Goal: Navigation & Orientation: Find specific page/section

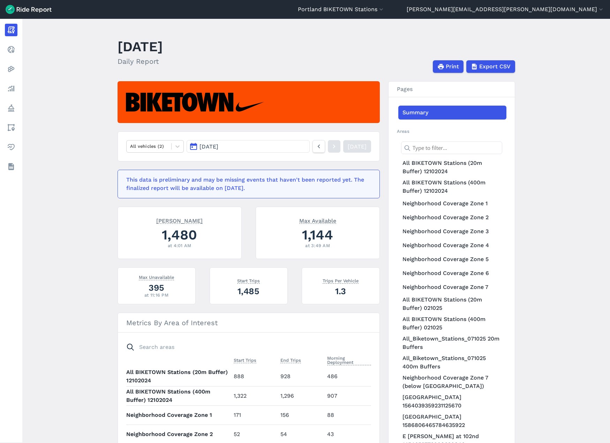
drag, startPoint x: 561, startPoint y: 163, endPoint x: 446, endPoint y: 141, distance: 116.9
click at [561, 163] on main "[DATE] Daily Report Print Export CSV All vehicles (2) [DATE] [DATE] This data i…" at bounding box center [316, 231] width 588 height 424
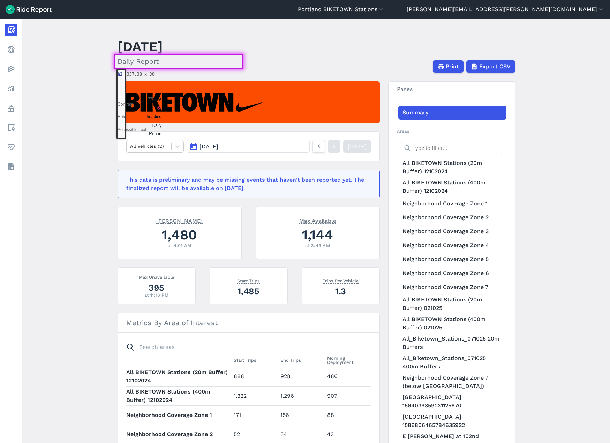
click at [296, 47] on header "September 7, 2025 Daily Report Print Export CSV" at bounding box center [321, 54] width 406 height 37
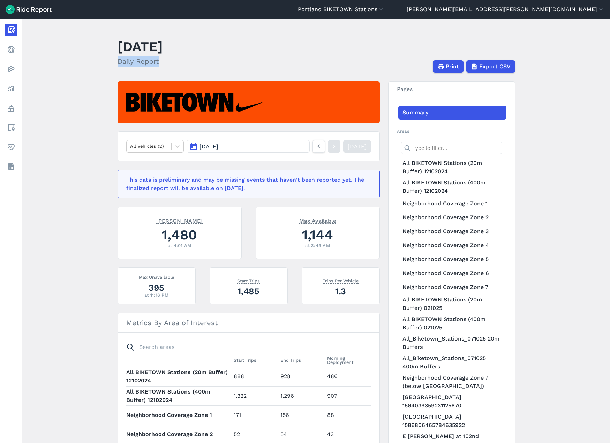
drag, startPoint x: 114, startPoint y: 62, endPoint x: 163, endPoint y: 64, distance: 48.9
click at [163, 64] on main "[DATE] Daily Report Print Export CSV All vehicles (2) [DATE] [DATE] This data i…" at bounding box center [316, 231] width 588 height 424
click at [163, 64] on h2 "Daily Report" at bounding box center [140, 61] width 45 height 10
drag, startPoint x: 137, startPoint y: 62, endPoint x: 152, endPoint y: 61, distance: 15.3
click at [152, 61] on h2 "Daily Report" at bounding box center [140, 61] width 45 height 10
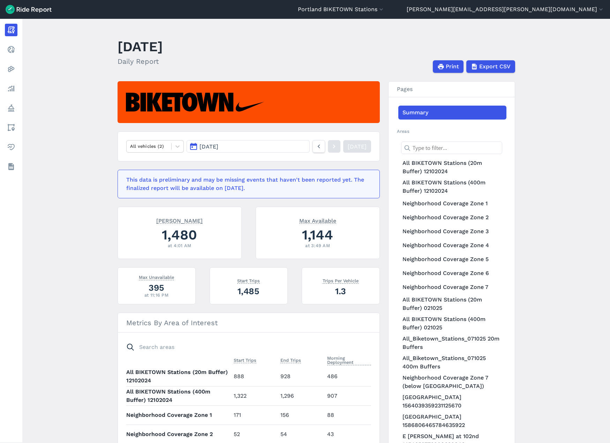
click at [163, 61] on h2 "Daily Report" at bounding box center [140, 61] width 45 height 10
drag, startPoint x: 146, startPoint y: 48, endPoint x: 169, endPoint y: 46, distance: 23.1
click at [163, 46] on h1 "[DATE]" at bounding box center [140, 46] width 45 height 19
drag, startPoint x: 230, startPoint y: 43, endPoint x: 195, endPoint y: 41, distance: 34.9
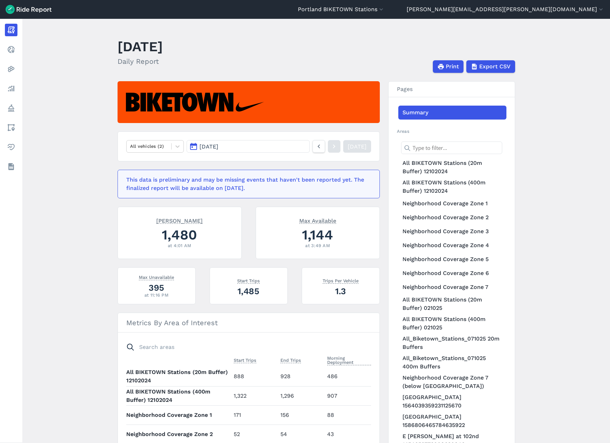
click at [163, 40] on h1 "[DATE]" at bounding box center [140, 46] width 45 height 19
click at [146, 41] on h1 "[DATE]" at bounding box center [140, 46] width 45 height 19
drag, startPoint x: 114, startPoint y: 59, endPoint x: 160, endPoint y: 59, distance: 45.3
click at [160, 59] on main "[DATE] Daily Report Print Export CSV All vehicles (2) [DATE] [DATE] This data i…" at bounding box center [316, 231] width 588 height 424
click at [148, 61] on h2 "Daily Report" at bounding box center [140, 61] width 45 height 10
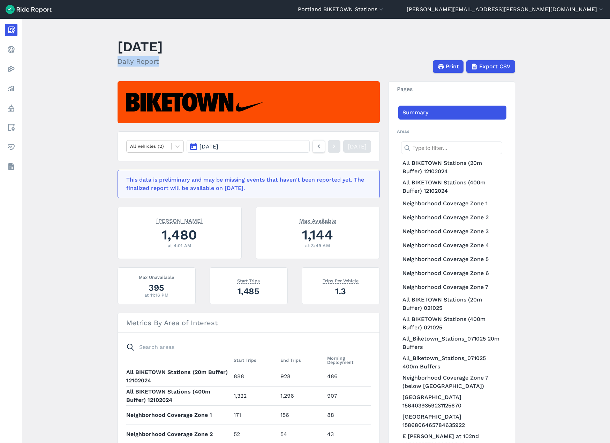
drag, startPoint x: 161, startPoint y: 62, endPoint x: 106, endPoint y: 63, distance: 55.1
click at [106, 63] on main "[DATE] Daily Report Print Export CSV All vehicles (2) [DATE] [DATE] This data i…" at bounding box center [316, 231] width 588 height 424
click at [148, 61] on h2 "Daily Report" at bounding box center [140, 61] width 45 height 10
drag, startPoint x: 156, startPoint y: 62, endPoint x: 116, endPoint y: 59, distance: 40.6
click at [116, 59] on main "[DATE] Daily Report Print Export CSV All vehicles (2) [DATE] [DATE] This data i…" at bounding box center [316, 231] width 588 height 424
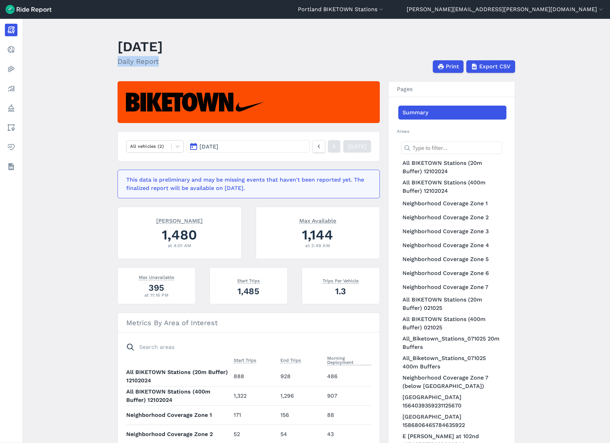
click at [145, 61] on h2 "Daily Report" at bounding box center [140, 61] width 45 height 10
drag, startPoint x: 150, startPoint y: 63, endPoint x: 113, endPoint y: 67, distance: 37.2
click at [113, 67] on main "[DATE] Daily Report Print Export CSV All vehicles (2) [DATE] [DATE] This data i…" at bounding box center [316, 231] width 588 height 424
click at [159, 64] on h2 "Daily Report" at bounding box center [140, 61] width 45 height 10
drag, startPoint x: 158, startPoint y: 61, endPoint x: 117, endPoint y: 59, distance: 40.5
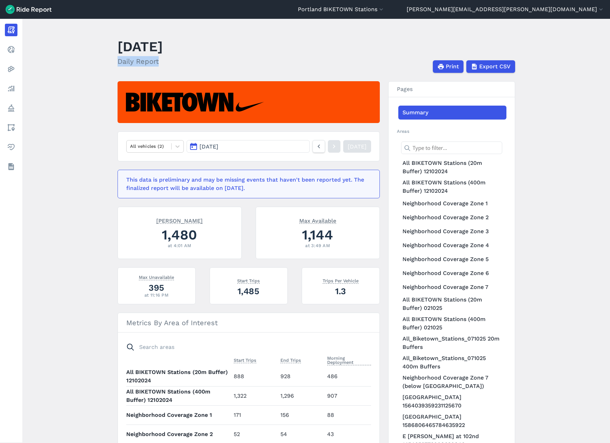
click at [118, 59] on h2 "Daily Report" at bounding box center [140, 61] width 45 height 10
click at [151, 63] on h2 "Daily Report" at bounding box center [140, 61] width 45 height 10
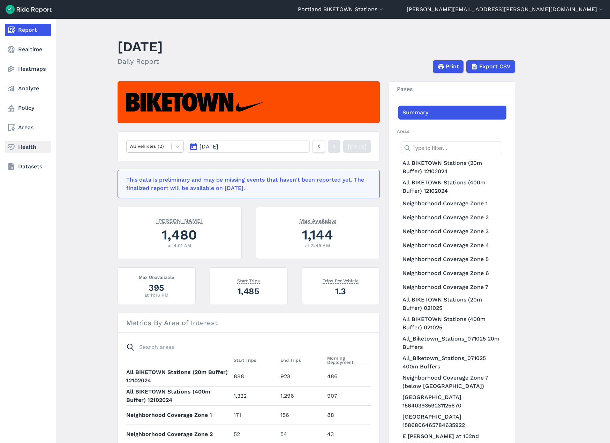
click at [17, 145] on link "Health" at bounding box center [28, 147] width 46 height 13
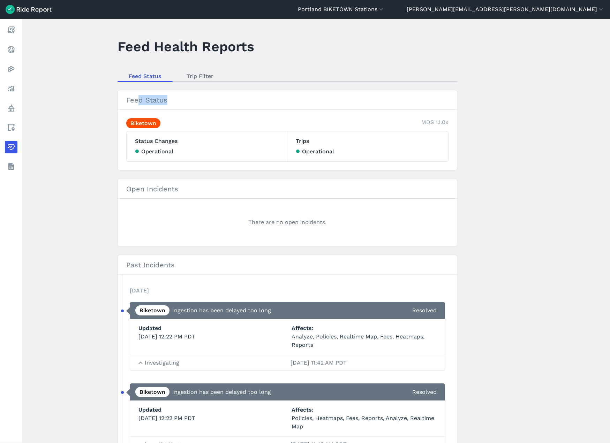
drag, startPoint x: 169, startPoint y: 99, endPoint x: 146, endPoint y: 99, distance: 22.7
click at [135, 95] on h2 "Feed Status" at bounding box center [287, 100] width 339 height 20
drag, startPoint x: 425, startPoint y: 121, endPoint x: 453, endPoint y: 124, distance: 28.0
click at [453, 124] on section "Feed Status Biketown MDS 1.1.0x Status Changes Operational Trips Operational" at bounding box center [288, 130] width 340 height 81
drag, startPoint x: 318, startPoint y: 219, endPoint x: 248, endPoint y: 220, distance: 70.4
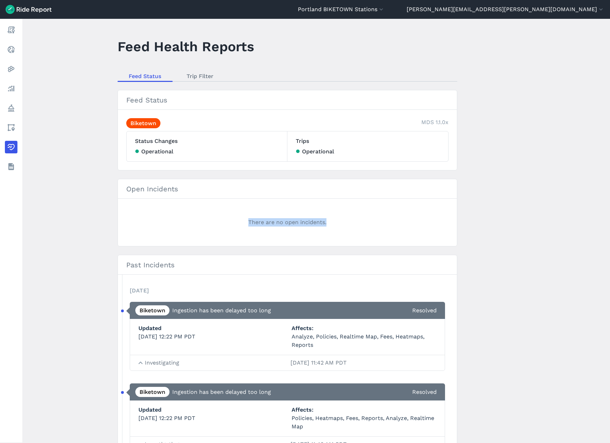
click at [248, 220] on div "There are no open incidents." at bounding box center [287, 222] width 322 height 31
click at [513, 220] on main "Feed Health Reports Feed Status Trip Filter Feed Status Biketown MDS 1.1.0x Sta…" at bounding box center [316, 231] width 588 height 424
drag, startPoint x: 412, startPoint y: 119, endPoint x: 462, endPoint y: 124, distance: 50.8
click at [462, 124] on main "Feed Health Reports Feed Status Trip Filter Feed Status Biketown MDS 1.1.0x Sta…" at bounding box center [316, 231] width 588 height 424
drag, startPoint x: 485, startPoint y: 125, endPoint x: 494, endPoint y: 128, distance: 9.3
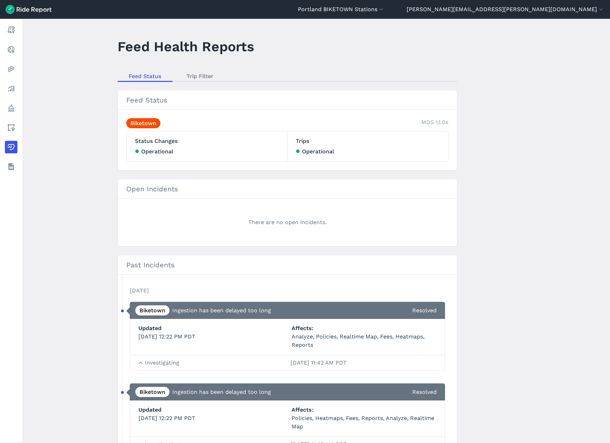
click at [485, 126] on main "Feed Health Reports Feed Status Trip Filter Feed Status Biketown MDS 1.1.0x Sta…" at bounding box center [316, 231] width 588 height 424
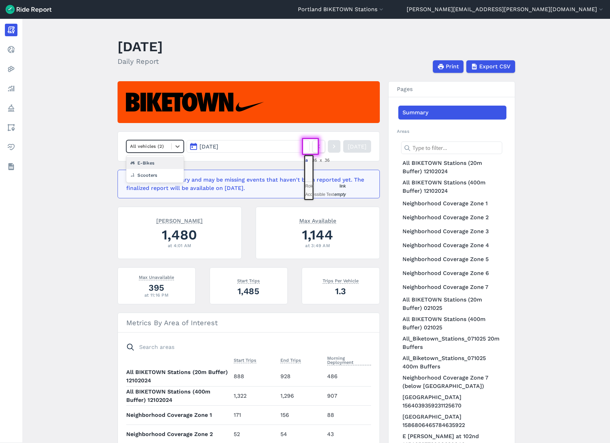
click at [127, 142] on div "All vehicles (2)" at bounding box center [149, 146] width 45 height 11
click at [114, 140] on main "[DATE] Daily Report Print Export CSV option E-Bikes focused, 2 of 3. 2 results …" at bounding box center [316, 231] width 588 height 424
drag, startPoint x: 126, startPoint y: 138, endPoint x: 147, endPoint y: 138, distance: 20.9
click at [147, 138] on nav "All vehicles (2) [DATE] [DATE]" at bounding box center [249, 146] width 262 height 30
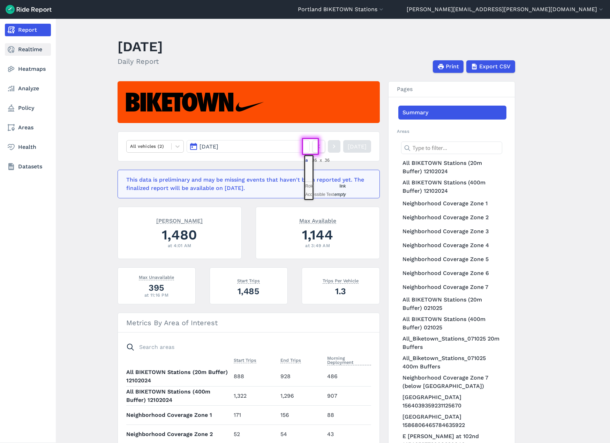
click at [19, 48] on link "Realtime" at bounding box center [28, 49] width 46 height 13
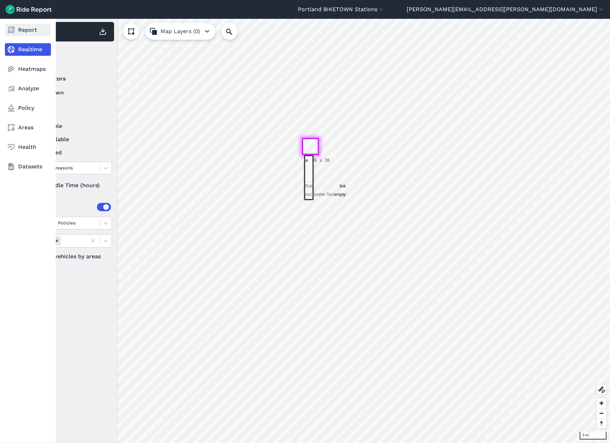
click at [18, 30] on link "Report" at bounding box center [28, 30] width 46 height 13
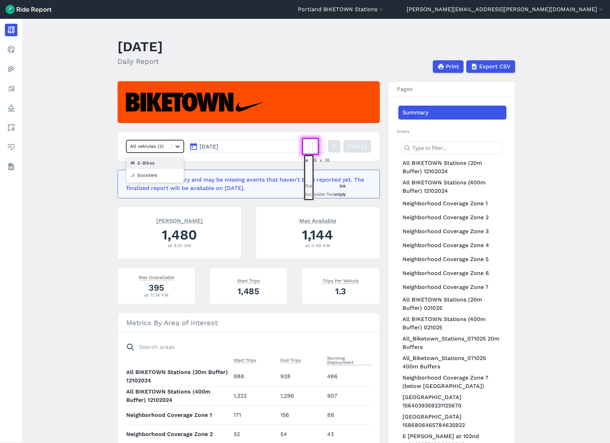
click at [175, 150] on div at bounding box center [178, 147] width 12 height 12
click at [550, 138] on main "[DATE] Daily Report Print Export CSV All vehicles (2) [DATE] [DATE] This data i…" at bounding box center [316, 231] width 588 height 424
click at [87, 74] on main "[DATE] Daily Report Print Export CSV All vehicles (2) [DATE] [DATE] This data i…" at bounding box center [316, 231] width 588 height 424
click at [556, 129] on main "[DATE] Daily Report Print Export CSV All vehicles (2) [DATE] [DATE] This data i…" at bounding box center [316, 231] width 588 height 424
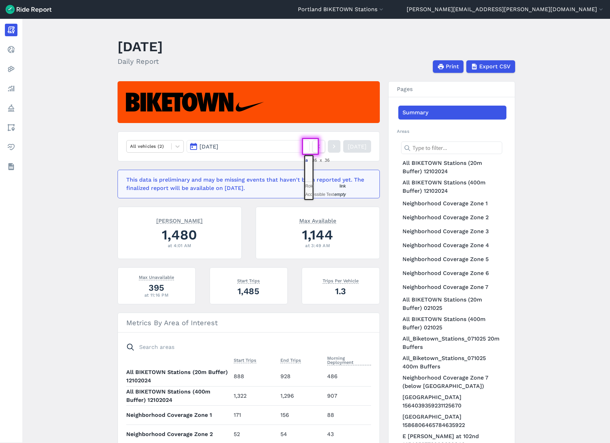
click at [559, 130] on main "[DATE] Daily Report Print Export CSV All vehicles (2) [DATE] [DATE] This data i…" at bounding box center [316, 231] width 588 height 424
click at [549, 44] on main "[DATE] Daily Report Print Export CSV All vehicles (2) [DATE] [DATE] This data i…" at bounding box center [316, 231] width 588 height 424
drag, startPoint x: 98, startPoint y: 29, endPoint x: 107, endPoint y: 43, distance: 16.3
click at [107, 43] on main "[DATE] Daily Report Print Export CSV All vehicles (2) [DATE] [DATE] This data i…" at bounding box center [316, 231] width 588 height 424
drag, startPoint x: 117, startPoint y: 43, endPoint x: 128, endPoint y: 45, distance: 11.0
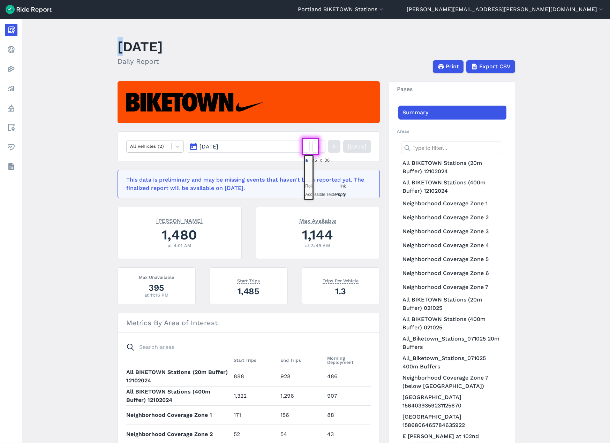
click at [128, 45] on h1 "[DATE]" at bounding box center [140, 46] width 45 height 19
click at [570, 240] on main "[DATE] Daily Report Print Export CSV All vehicles (2) [DATE] [DATE] This data i…" at bounding box center [316, 231] width 588 height 424
click at [572, 306] on main "[DATE] Daily Report Print Export CSV All vehicles (2) [DATE] [DATE] This data i…" at bounding box center [316, 231] width 588 height 424
click at [576, 265] on main "[DATE] Daily Report Print Export CSV All vehicles (2) [DATE] [DATE] This data i…" at bounding box center [316, 231] width 588 height 424
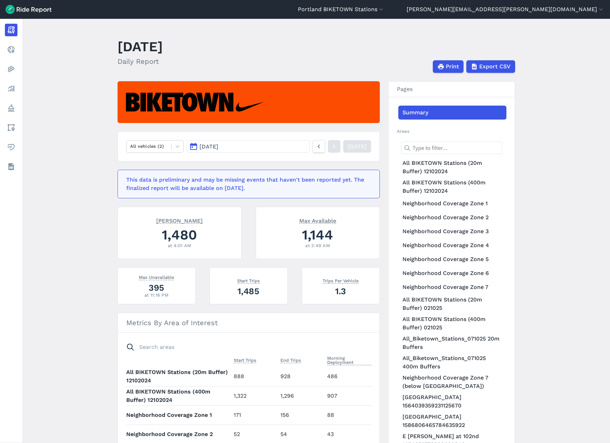
click at [77, 75] on main "[DATE] Daily Report Print Export CSV All vehicles (2) [DATE] [DATE] This data i…" at bounding box center [316, 231] width 588 height 424
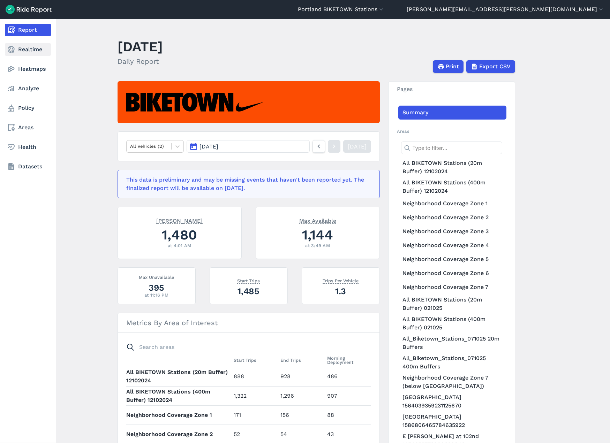
click at [10, 46] on icon at bounding box center [11, 49] width 8 height 8
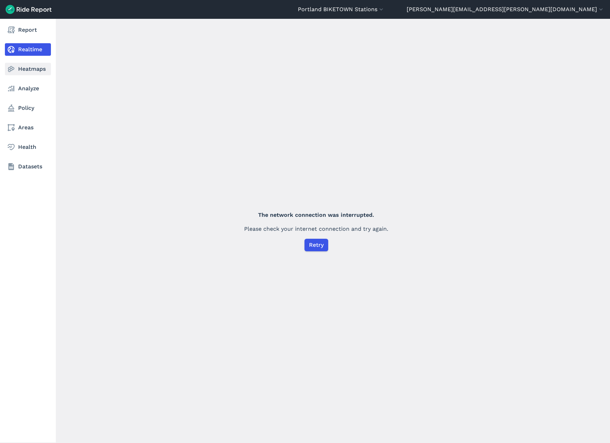
click at [13, 75] on link "Heatmaps" at bounding box center [28, 69] width 46 height 13
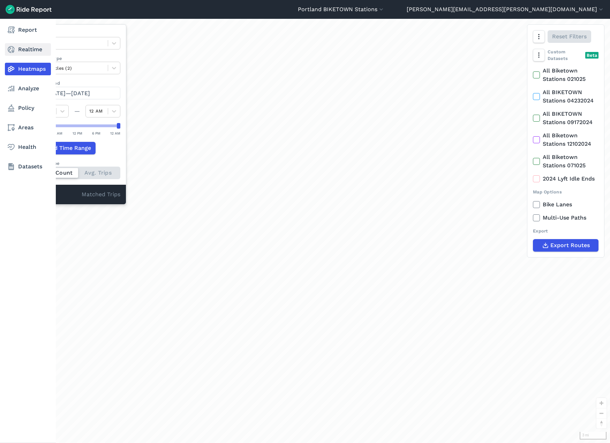
drag, startPoint x: 0, startPoint y: 0, endPoint x: 14, endPoint y: 48, distance: 50.0
click at [14, 48] on use at bounding box center [11, 49] width 7 height 7
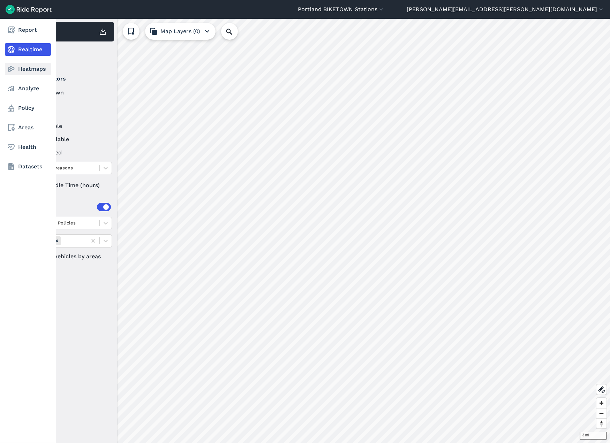
click at [24, 70] on link "Heatmaps" at bounding box center [28, 69] width 46 height 13
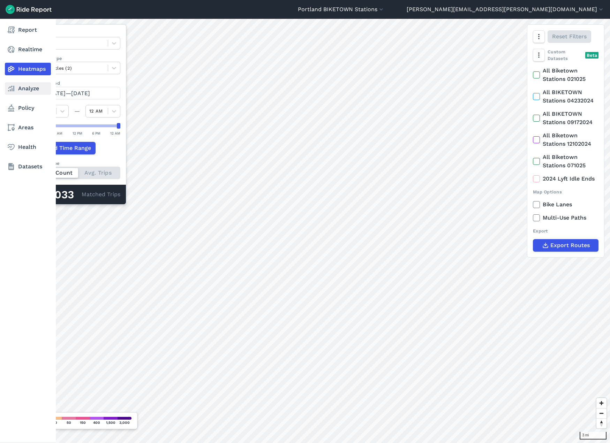
click at [8, 87] on icon at bounding box center [11, 88] width 8 height 8
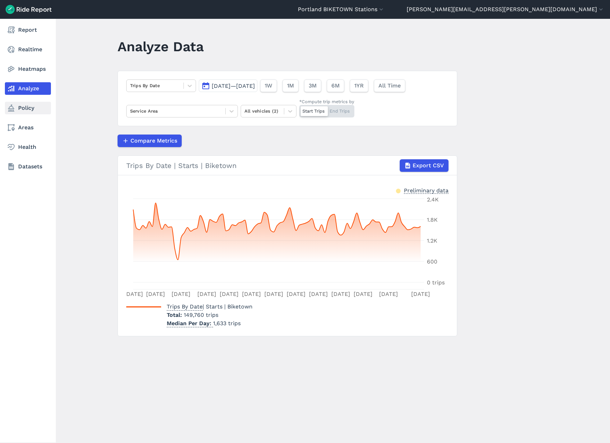
click at [12, 104] on link "Policy" at bounding box center [28, 108] width 46 height 13
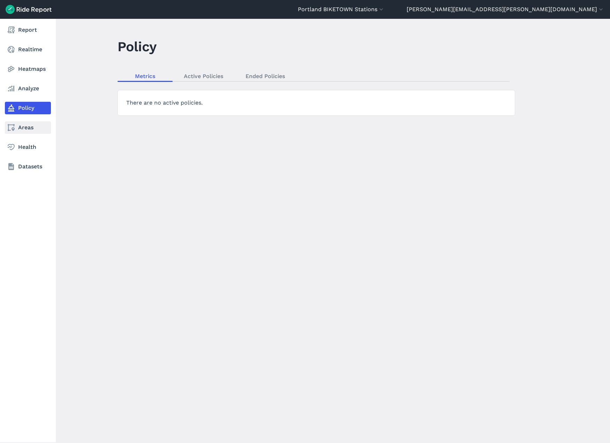
click at [22, 129] on link "Areas" at bounding box center [28, 127] width 46 height 13
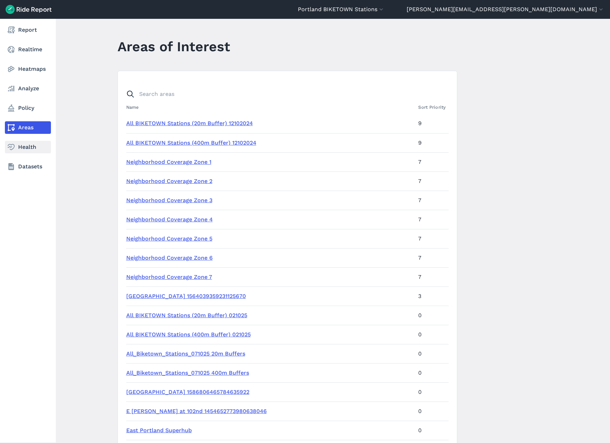
click at [18, 142] on link "Health" at bounding box center [28, 147] width 46 height 13
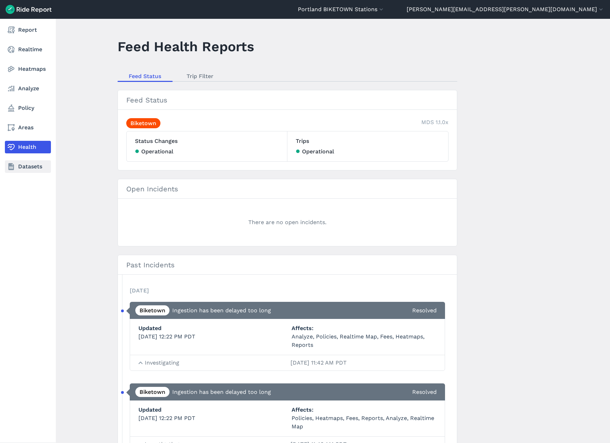
click at [19, 163] on link "Datasets" at bounding box center [28, 166] width 46 height 13
